Goal: Navigation & Orientation: Find specific page/section

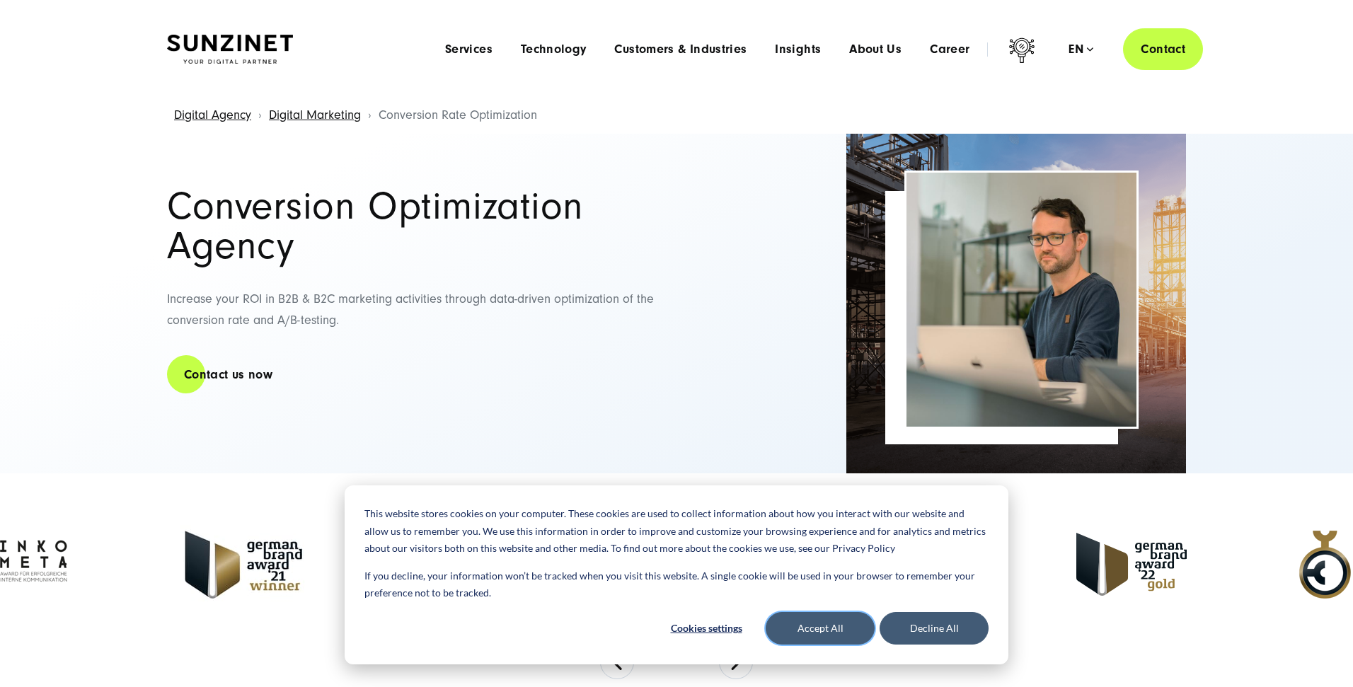
click at [841, 630] on button "Accept All" at bounding box center [819, 628] width 109 height 33
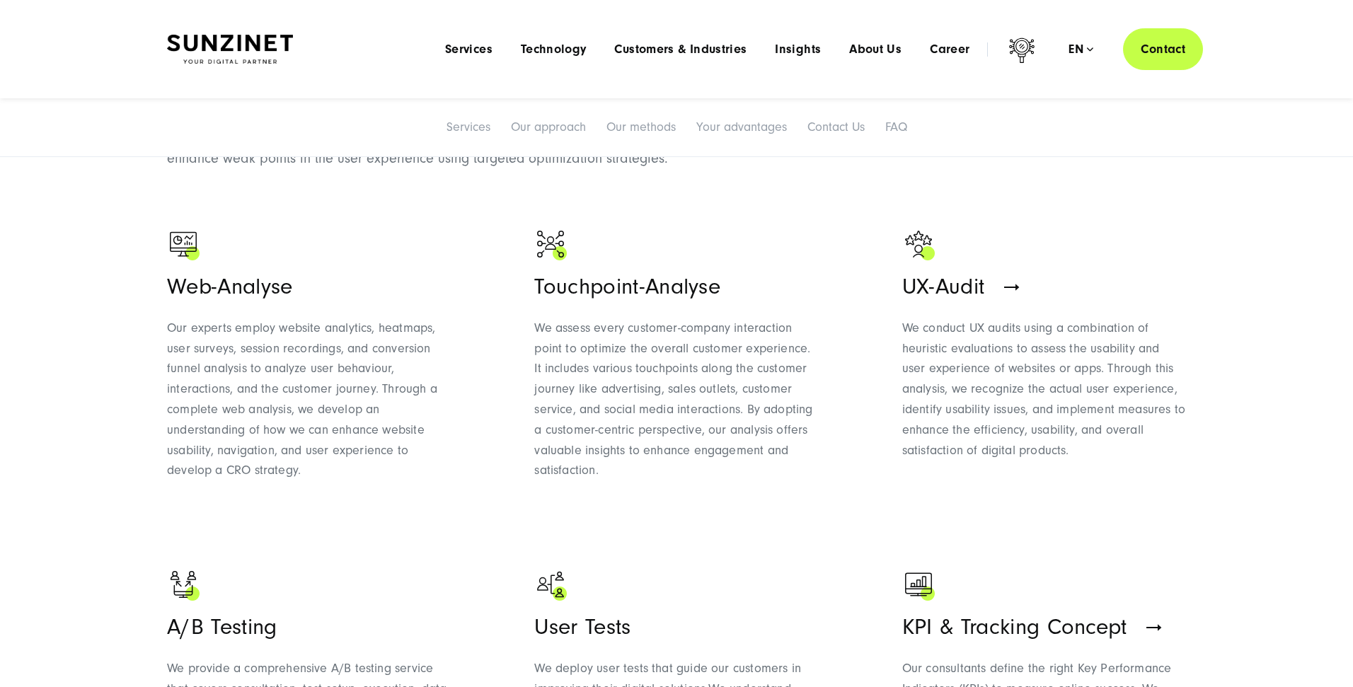
scroll to position [839, 0]
click at [978, 285] on span "UX-Audit" at bounding box center [943, 286] width 83 height 25
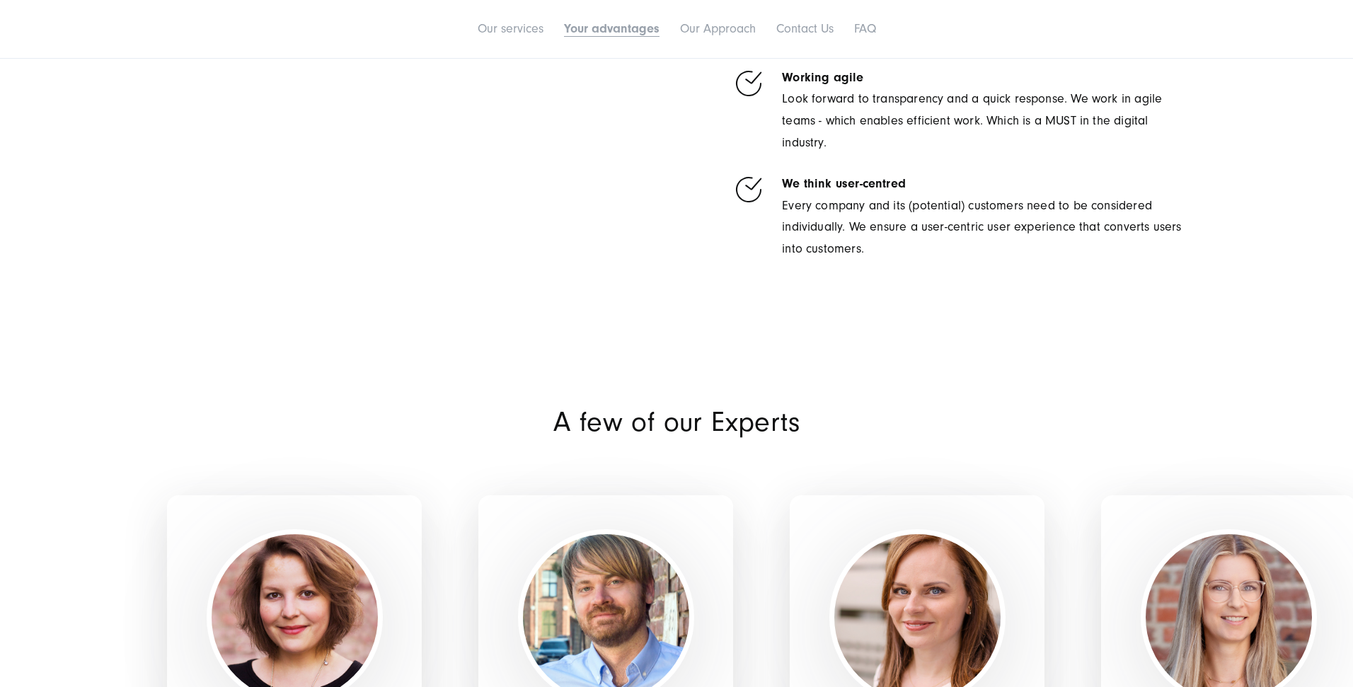
scroll to position [2645, 0]
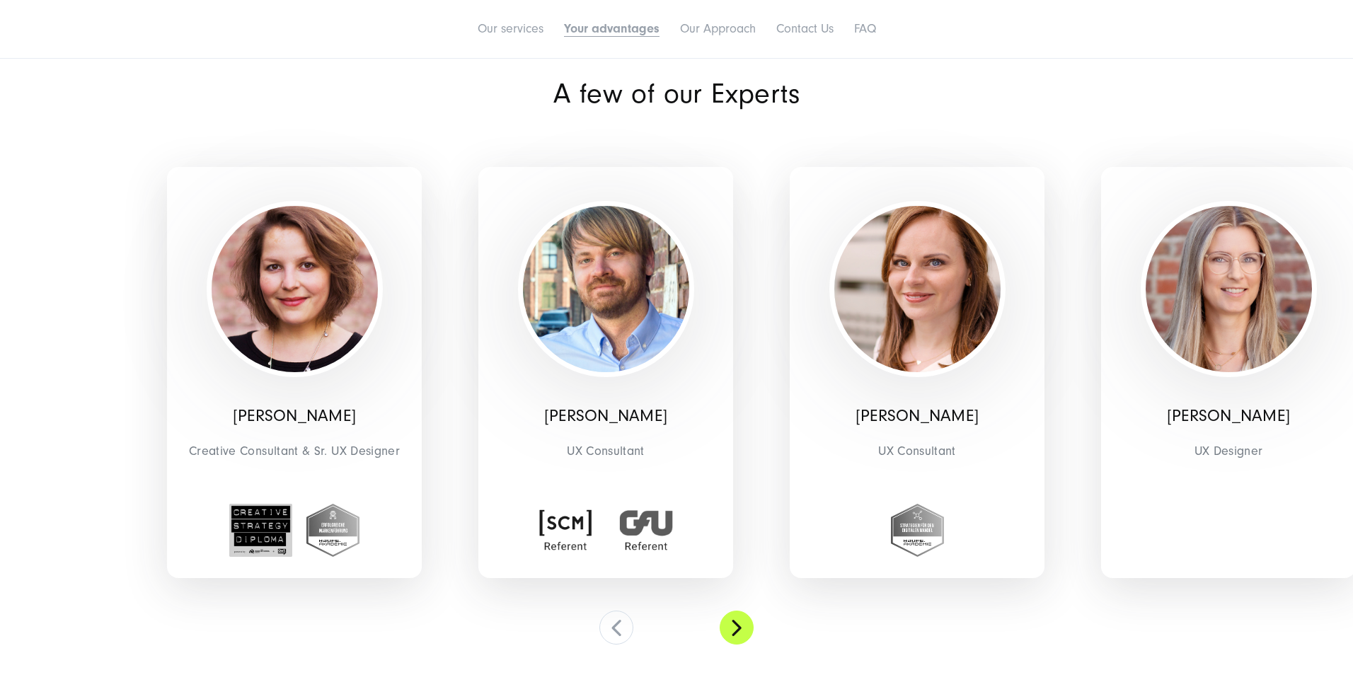
click at [748, 623] on button at bounding box center [736, 628] width 34 height 34
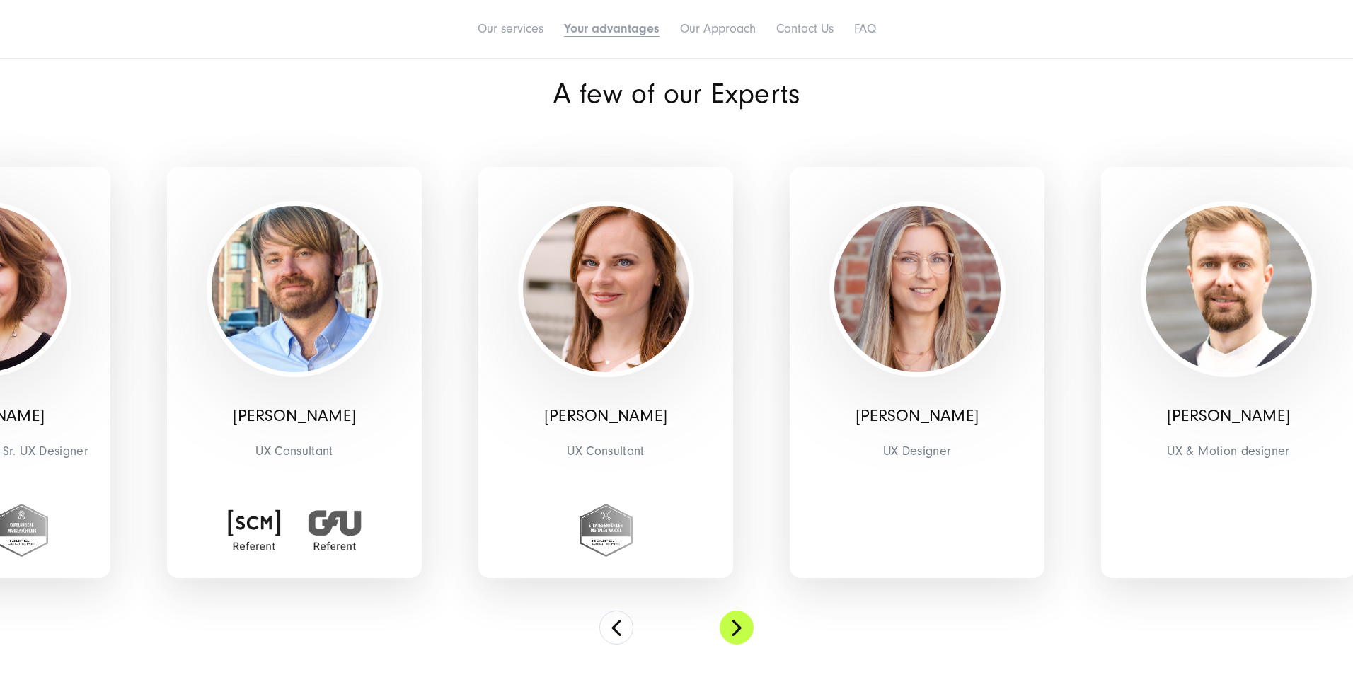
click at [747, 624] on button at bounding box center [736, 628] width 34 height 34
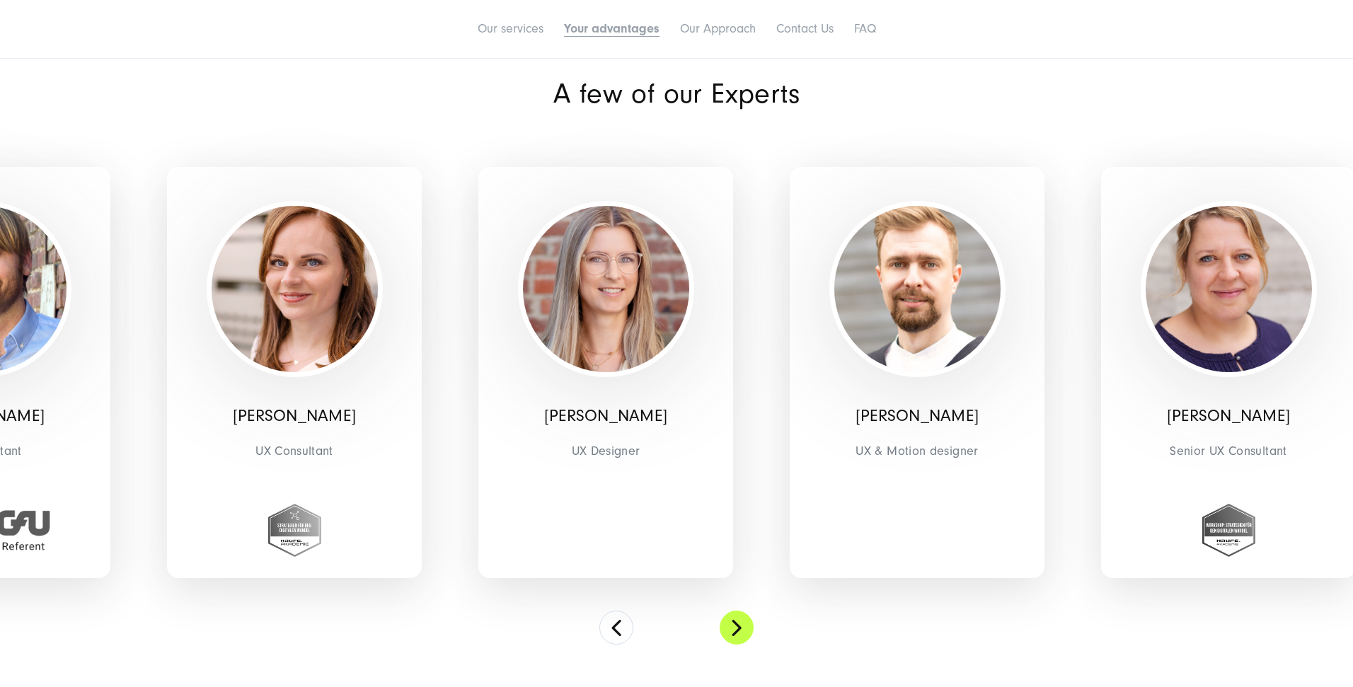
click at [747, 624] on button at bounding box center [736, 628] width 34 height 34
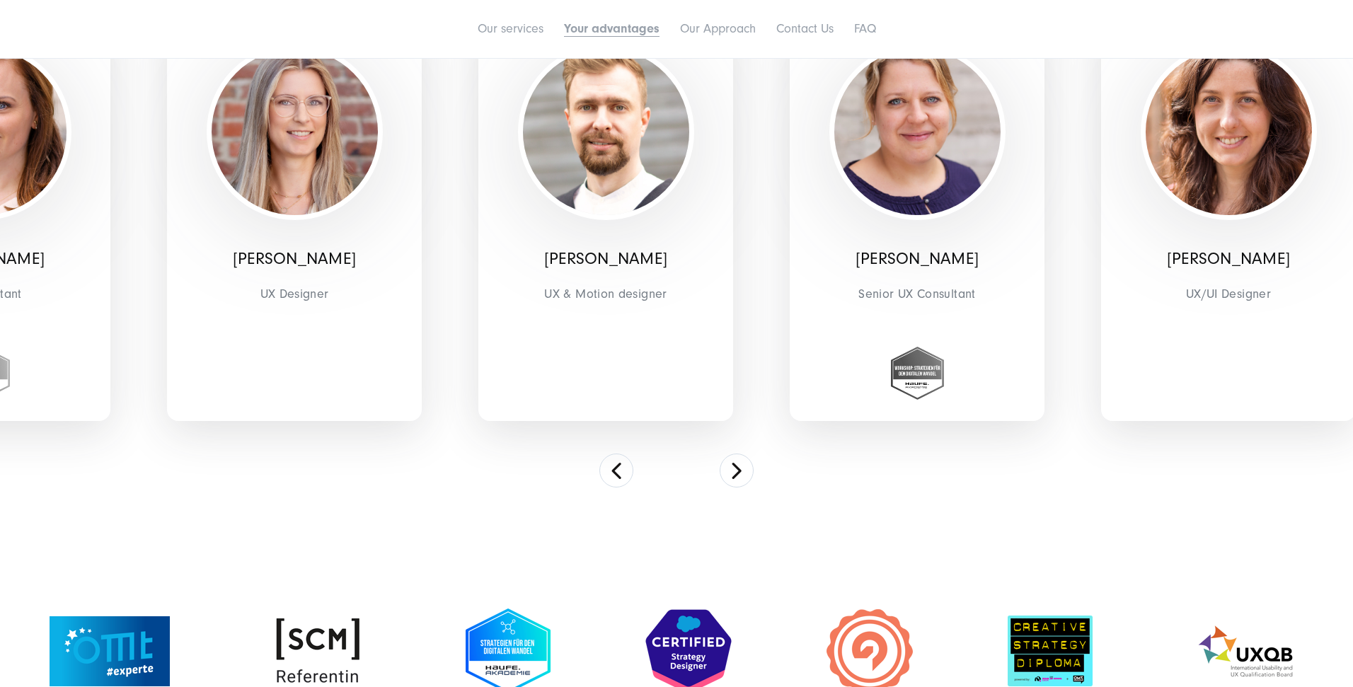
scroll to position [2812, 0]
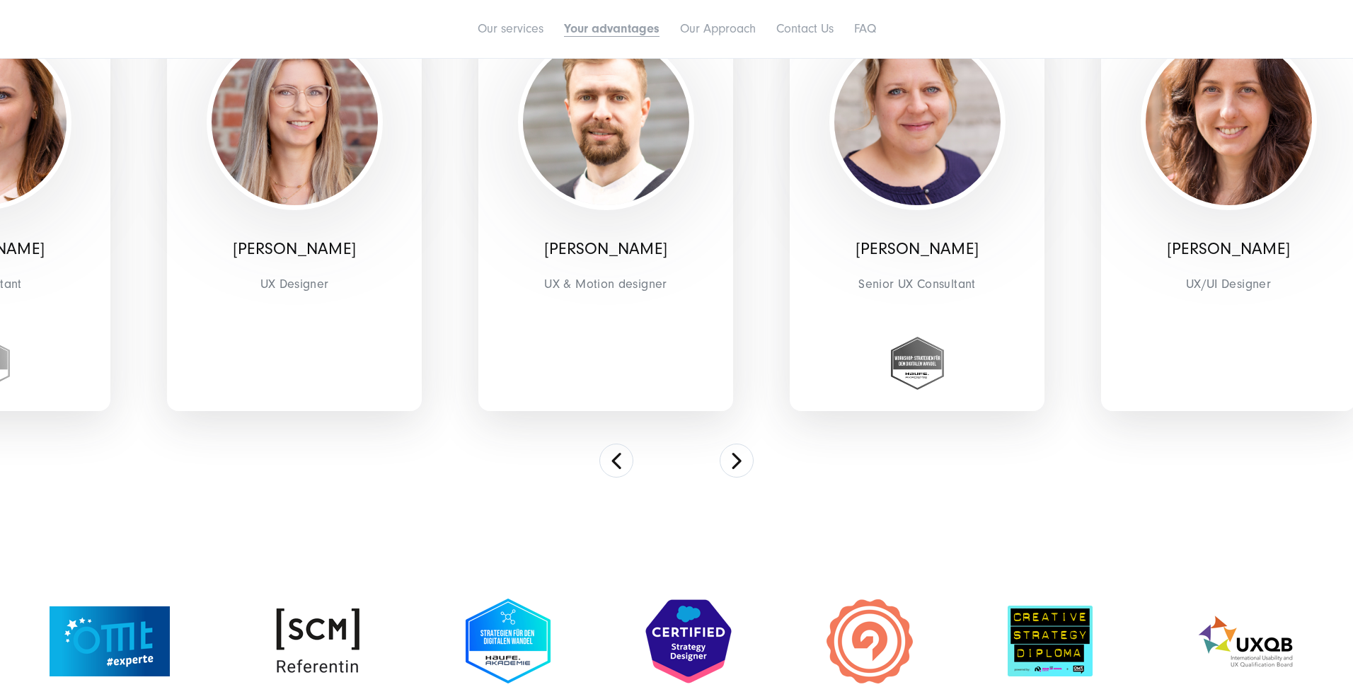
click at [756, 456] on div "Eugen Herber UX & Motion designer" at bounding box center [605, 206] width 311 height 502
click at [734, 460] on button at bounding box center [736, 461] width 34 height 34
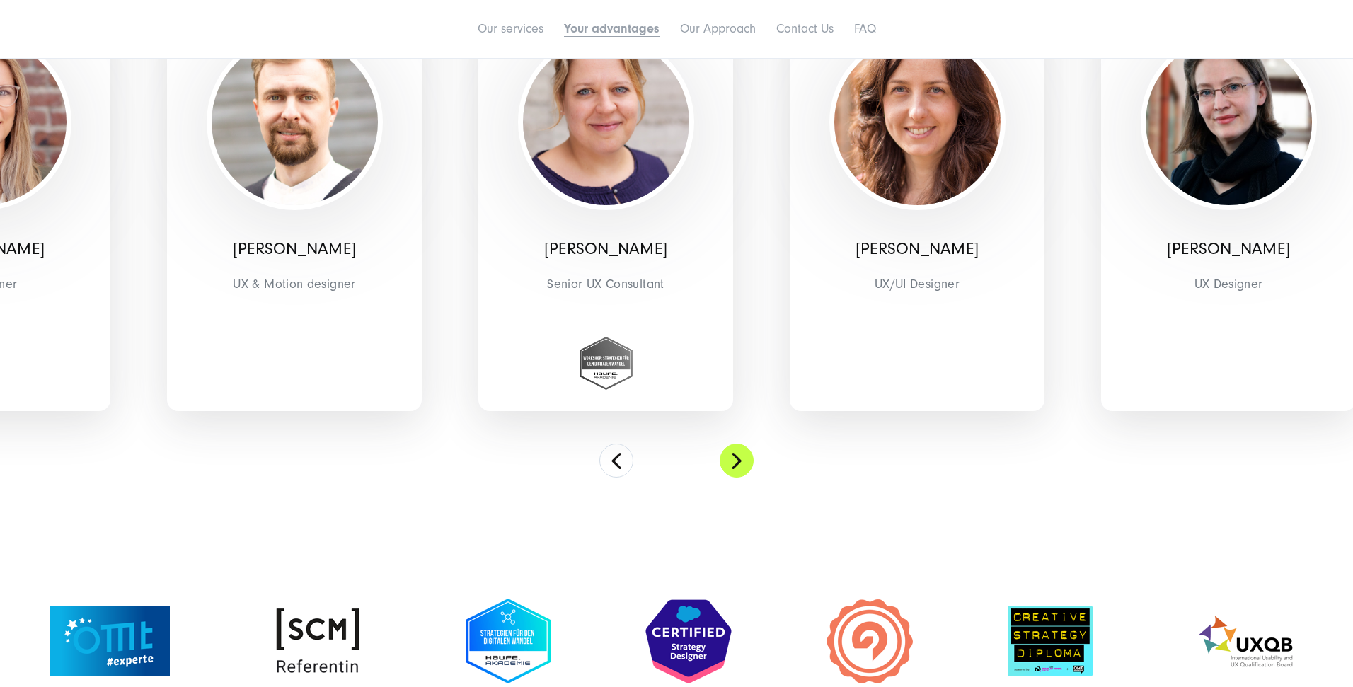
click at [734, 460] on button at bounding box center [736, 461] width 34 height 34
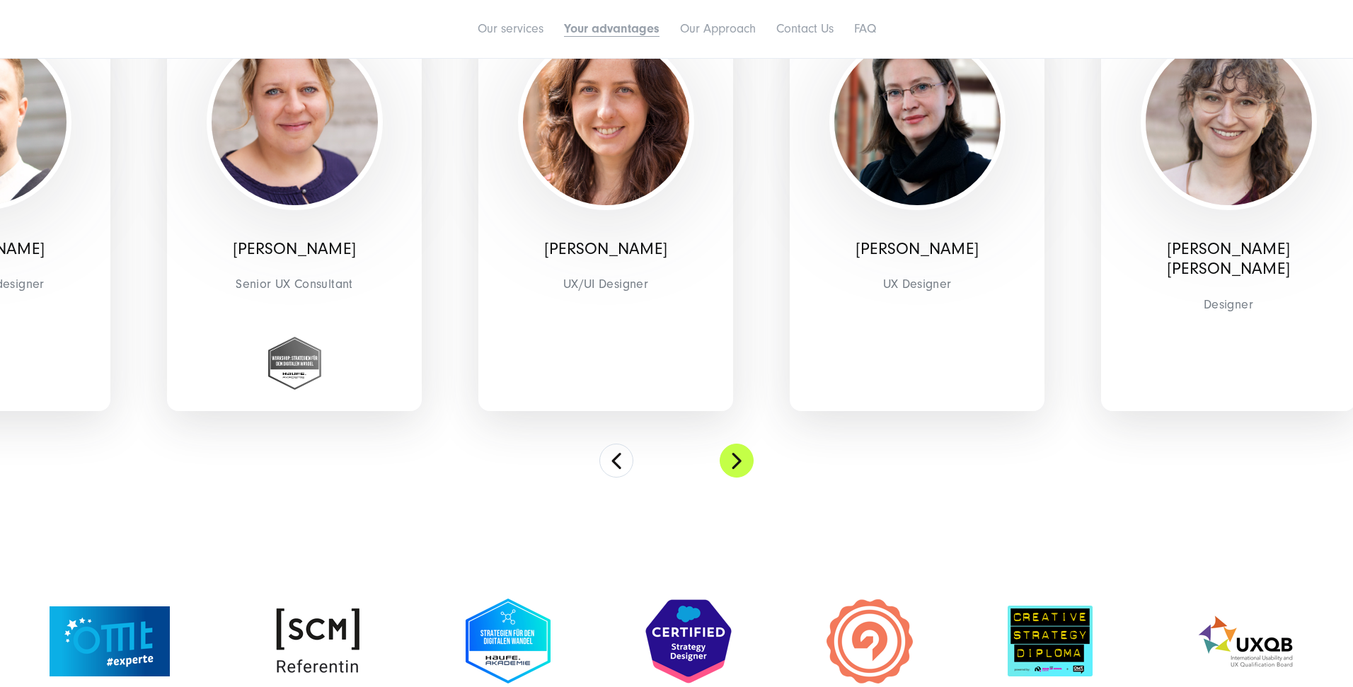
click at [734, 460] on button at bounding box center [736, 461] width 34 height 34
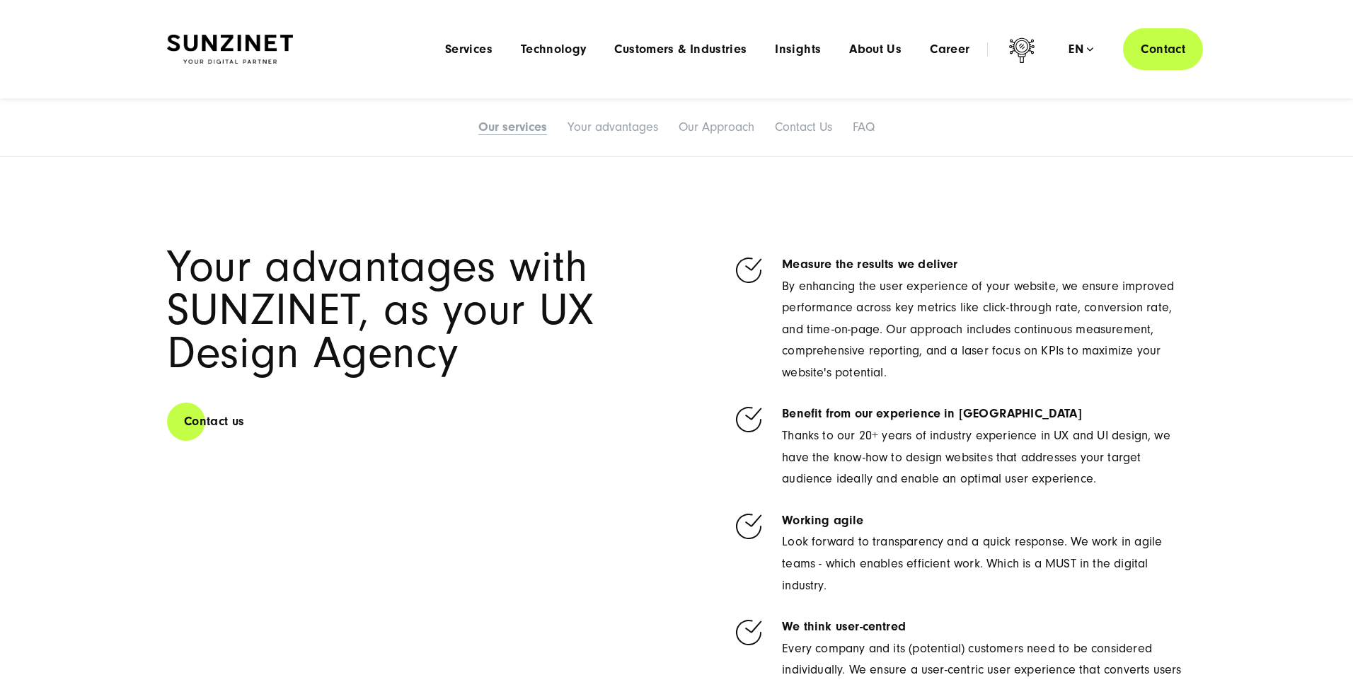
scroll to position [1452, 0]
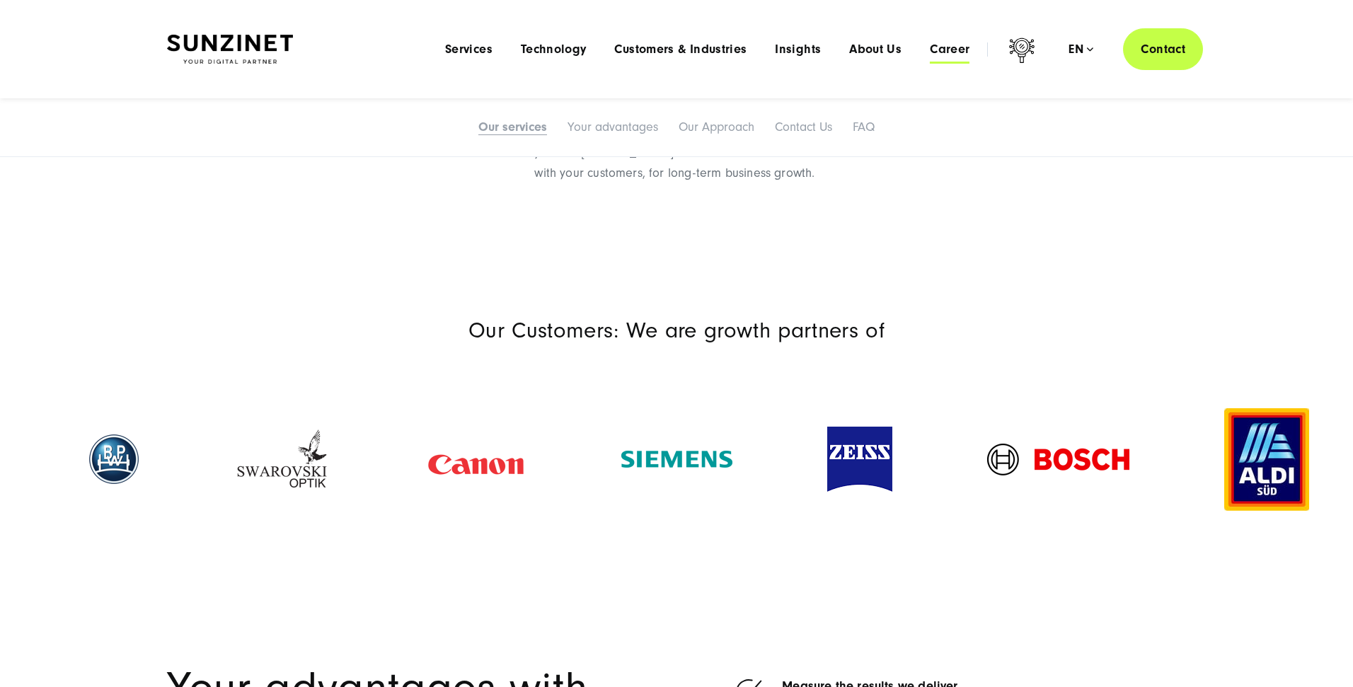
click at [948, 49] on span "Career" at bounding box center [950, 49] width 40 height 14
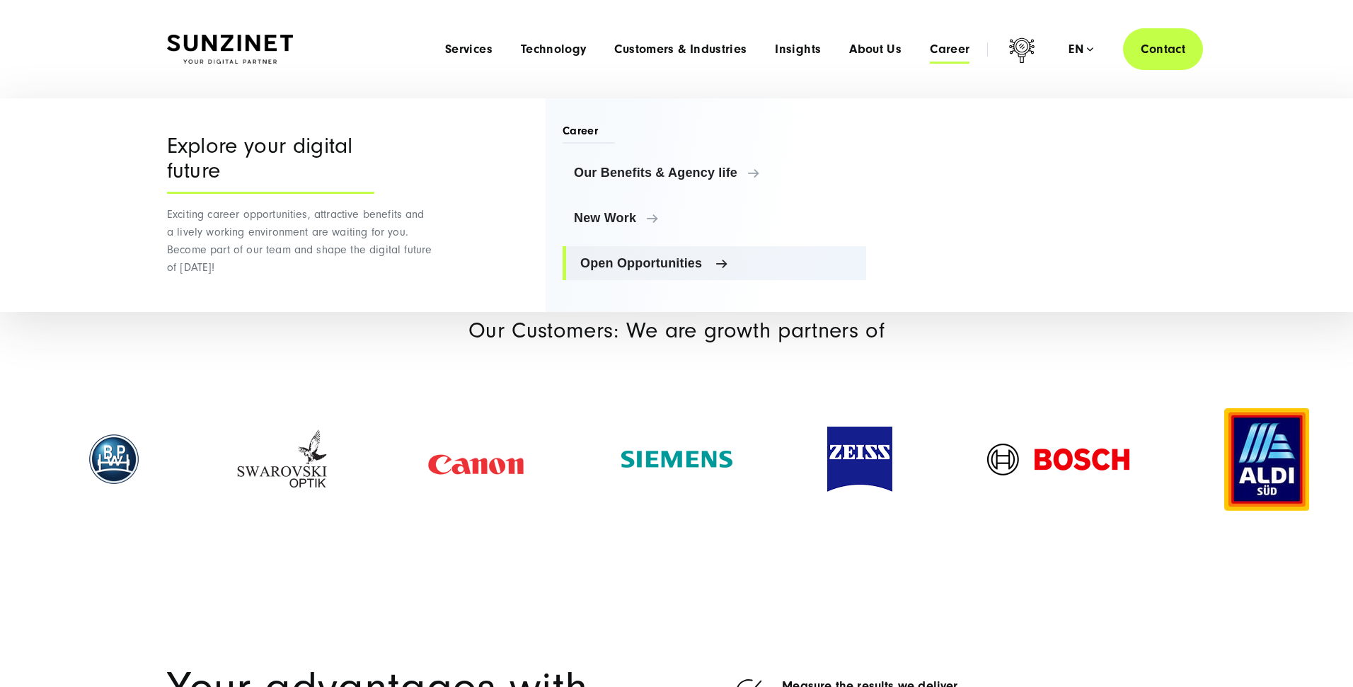
click at [605, 272] on link "Open Opportunities" at bounding box center [713, 263] width 303 height 34
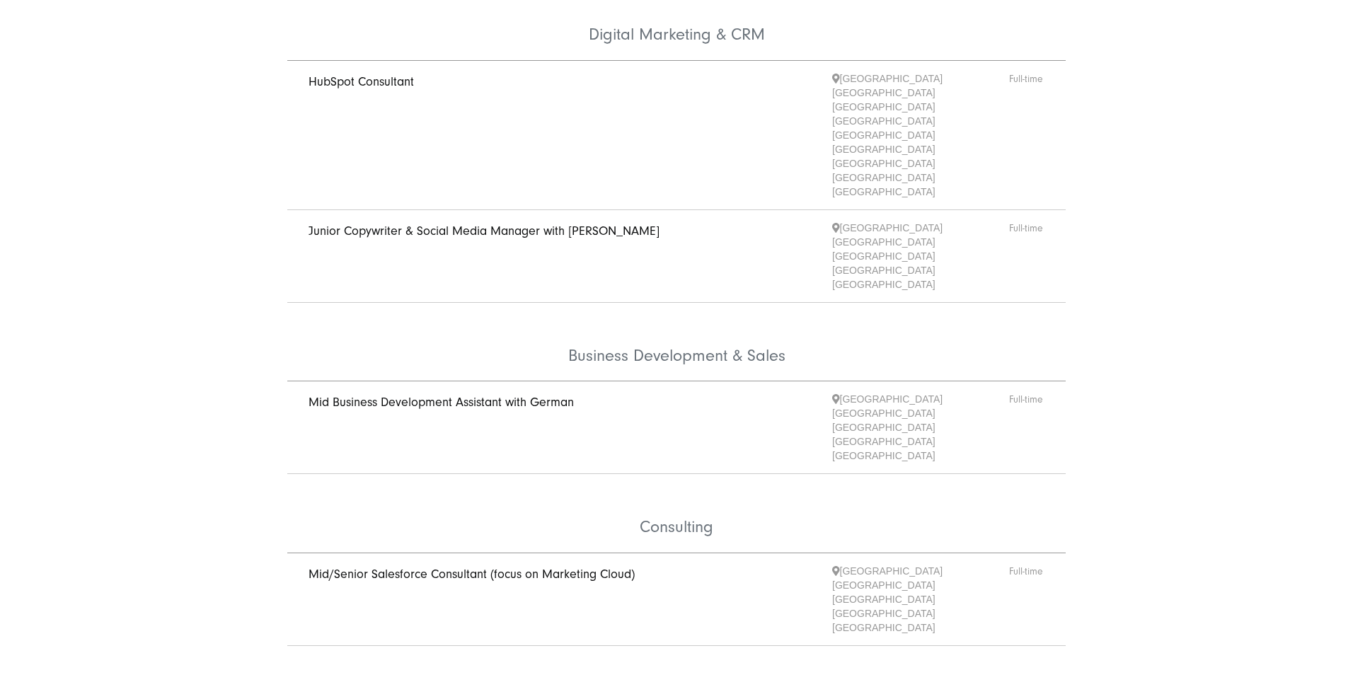
scroll to position [270, 0]
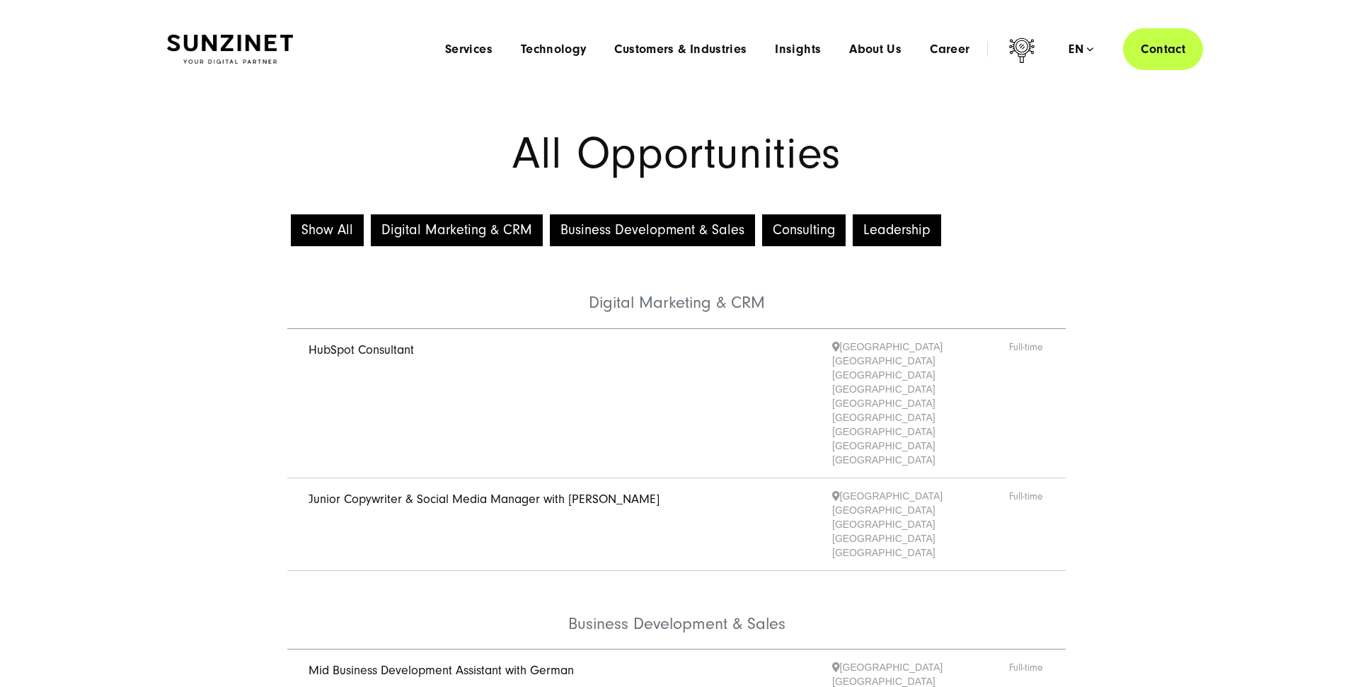
click at [359, 340] on span "HubSpot Consultant" at bounding box center [570, 403] width 524 height 127
click at [374, 349] on link "HubSpot Consultant" at bounding box center [360, 349] width 105 height 15
